Goal: Communication & Community: Share content

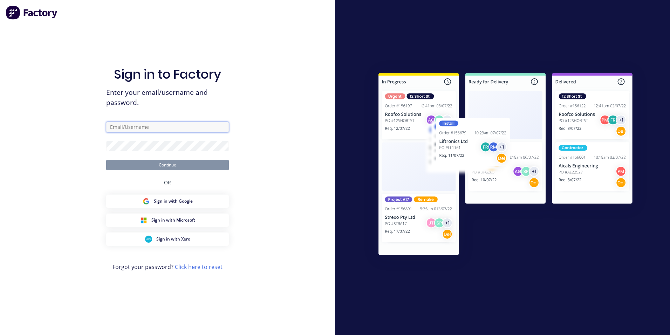
type input "[PERSON_NAME][EMAIL_ADDRESS][DOMAIN_NAME]"
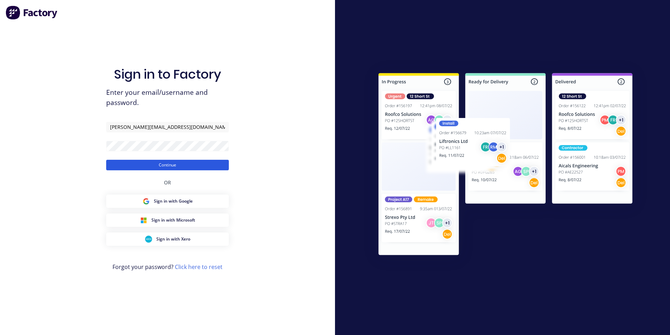
click at [178, 166] on button "Continue" at bounding box center [167, 165] width 123 height 11
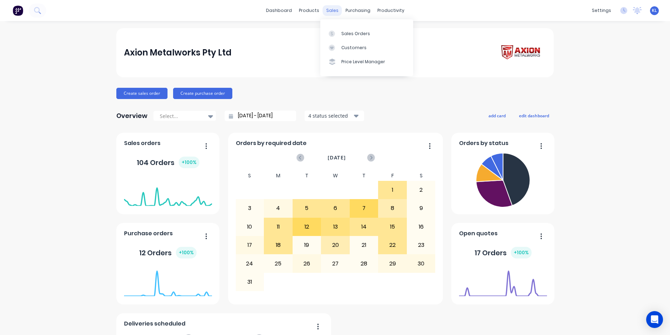
click at [327, 12] on div "sales" at bounding box center [332, 10] width 19 height 11
click at [329, 10] on div "sales" at bounding box center [332, 10] width 19 height 11
click at [329, 11] on div "sales" at bounding box center [332, 10] width 19 height 11
drag, startPoint x: 329, startPoint y: 11, endPoint x: 310, endPoint y: 36, distance: 31.0
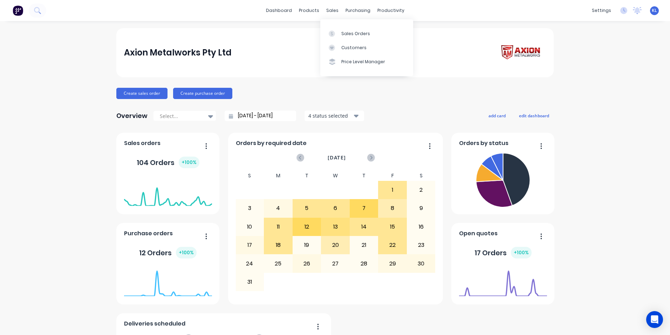
click at [310, 36] on div "Axion Metalworks Pty Ltd" at bounding box center [335, 52] width 438 height 49
click at [330, 11] on div "sales" at bounding box center [332, 10] width 19 height 11
click at [336, 8] on div "sales" at bounding box center [332, 10] width 19 height 11
drag, startPoint x: 347, startPoint y: 34, endPoint x: 301, endPoint y: 42, distance: 46.2
click at [301, 42] on div "Axion Metalworks Pty Ltd" at bounding box center [335, 52] width 438 height 49
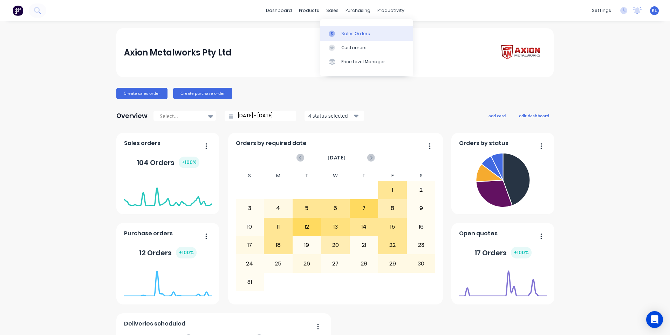
click at [339, 34] on div at bounding box center [334, 34] width 11 height 6
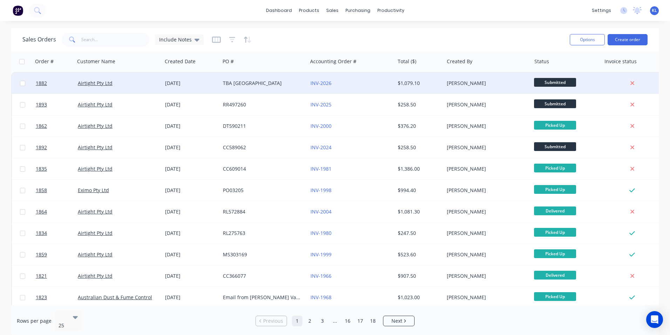
click at [139, 83] on div "Airtight Pty Ltd" at bounding box center [117, 83] width 78 height 7
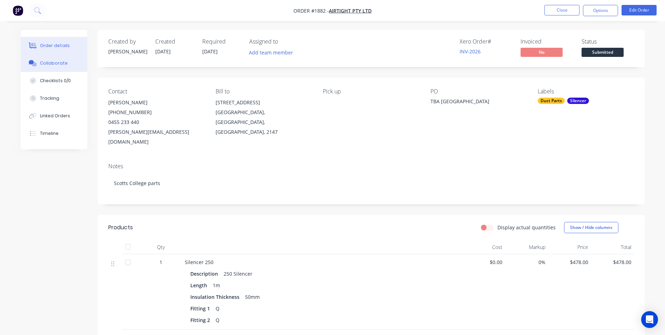
click at [70, 63] on button "Collaborate" at bounding box center [54, 63] width 67 height 18
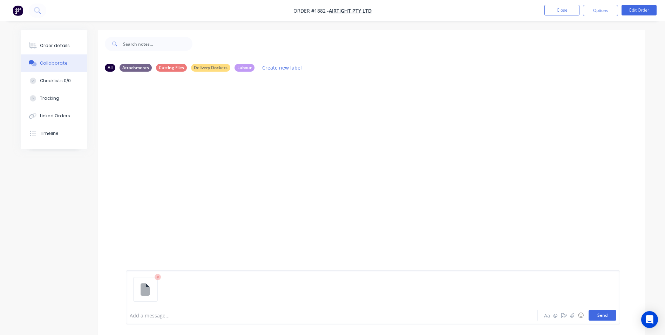
click at [599, 315] on button "Send" at bounding box center [603, 315] width 28 height 11
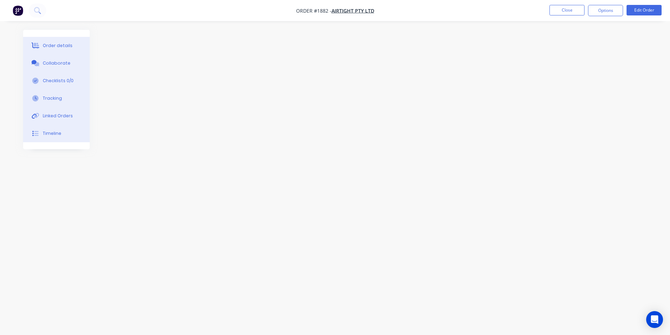
click at [66, 63] on div "Collaborate" at bounding box center [57, 63] width 28 height 6
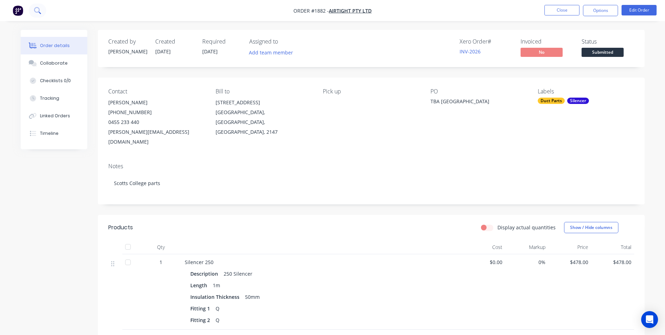
click at [37, 10] on icon at bounding box center [37, 10] width 7 height 7
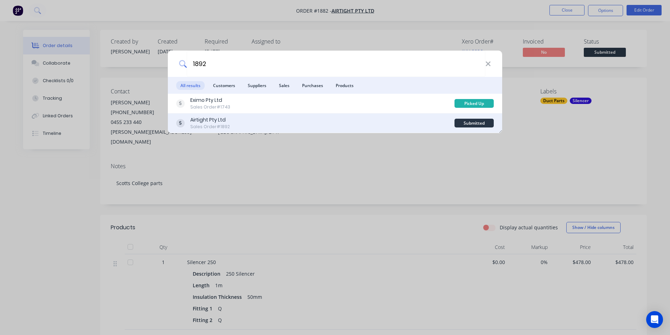
type input "1892"
click at [241, 124] on div "Airtight Pty Ltd Sales Order #1892" at bounding box center [315, 123] width 278 height 14
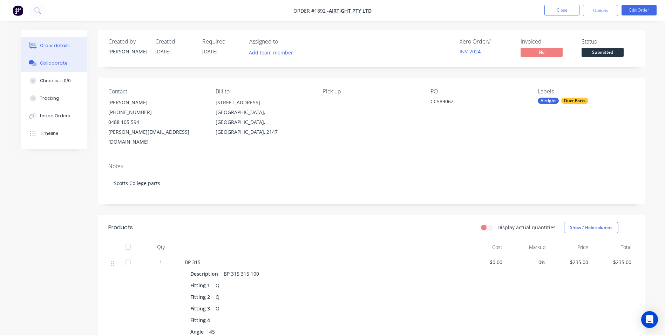
click at [62, 65] on div "Collaborate" at bounding box center [54, 63] width 28 height 6
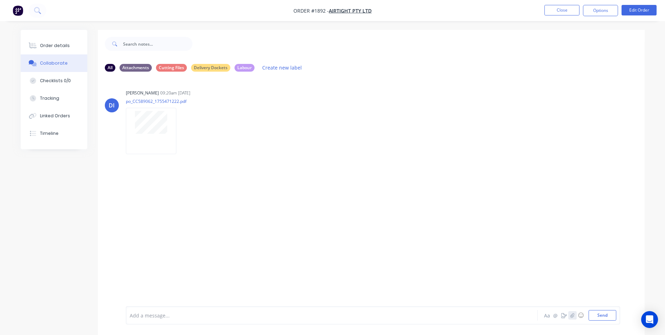
click at [574, 317] on icon "button" at bounding box center [572, 314] width 4 height 5
click at [43, 10] on button at bounding box center [38, 11] width 18 height 14
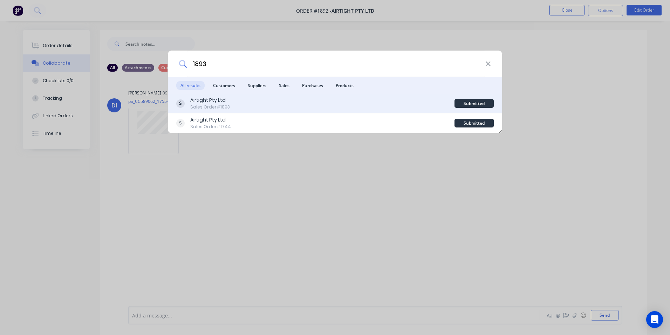
type input "1893"
click at [242, 106] on div "Airtight Pty Ltd Sales Order #1893" at bounding box center [315, 103] width 278 height 14
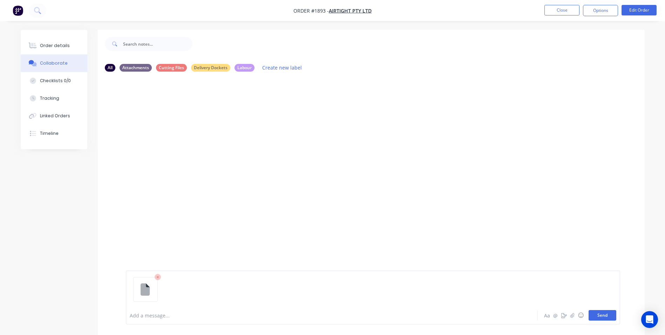
click at [607, 316] on button "Send" at bounding box center [603, 315] width 28 height 11
click at [147, 43] on input "text" at bounding box center [157, 44] width 69 height 14
type input "1892"
click at [148, 41] on input "1892" at bounding box center [157, 44] width 69 height 14
click at [73, 9] on nav "Order #1893 - Airtight Pty Ltd Close Options Edit Order" at bounding box center [332, 10] width 665 height 21
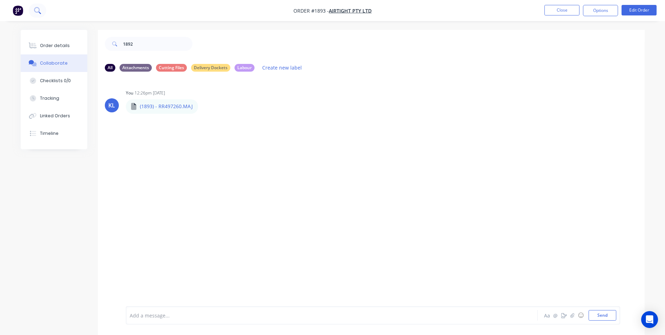
click at [38, 7] on button at bounding box center [38, 11] width 18 height 14
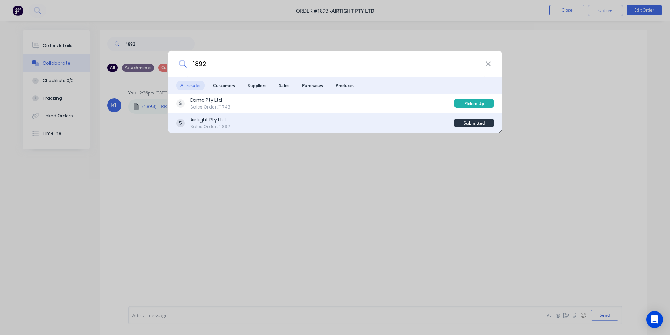
type input "1892"
click at [242, 124] on div "Airtight Pty Ltd Sales Order #1892" at bounding box center [315, 123] width 278 height 14
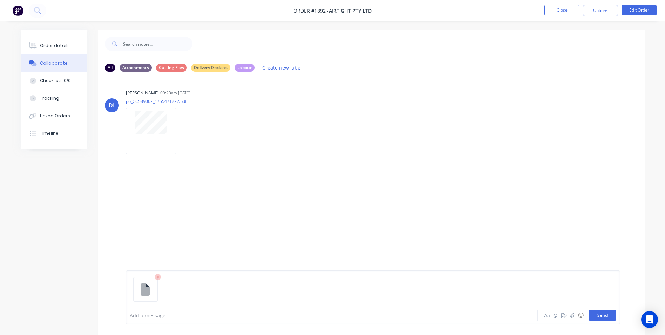
click at [612, 319] on button "Send" at bounding box center [603, 315] width 28 height 11
